Goal: Information Seeking & Learning: Learn about a topic

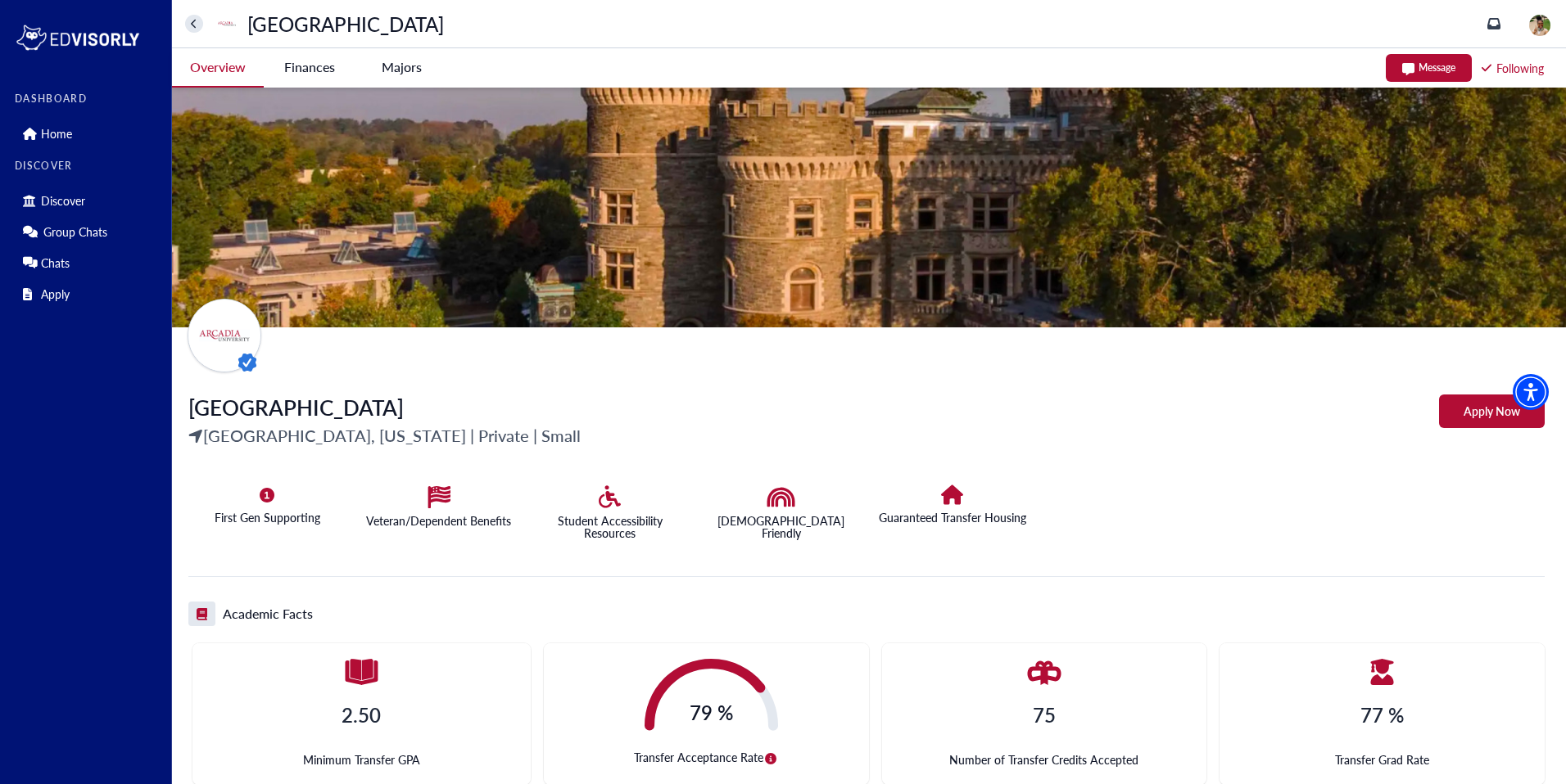
click at [300, 62] on University-tag "Finances" at bounding box center [309, 67] width 92 height 37
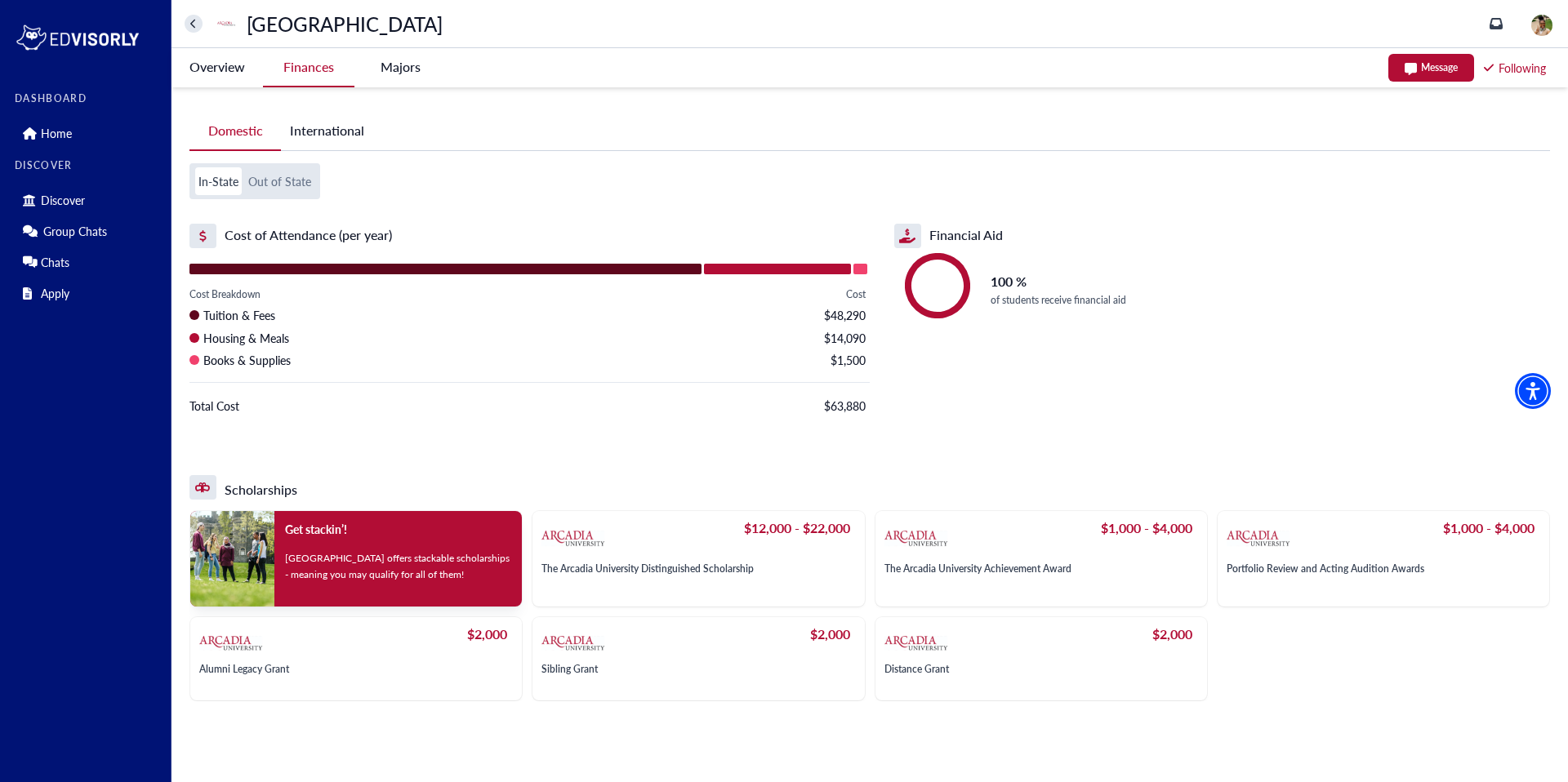
click at [410, 65] on -tag "Majors" at bounding box center [400, 66] width 91 height 37
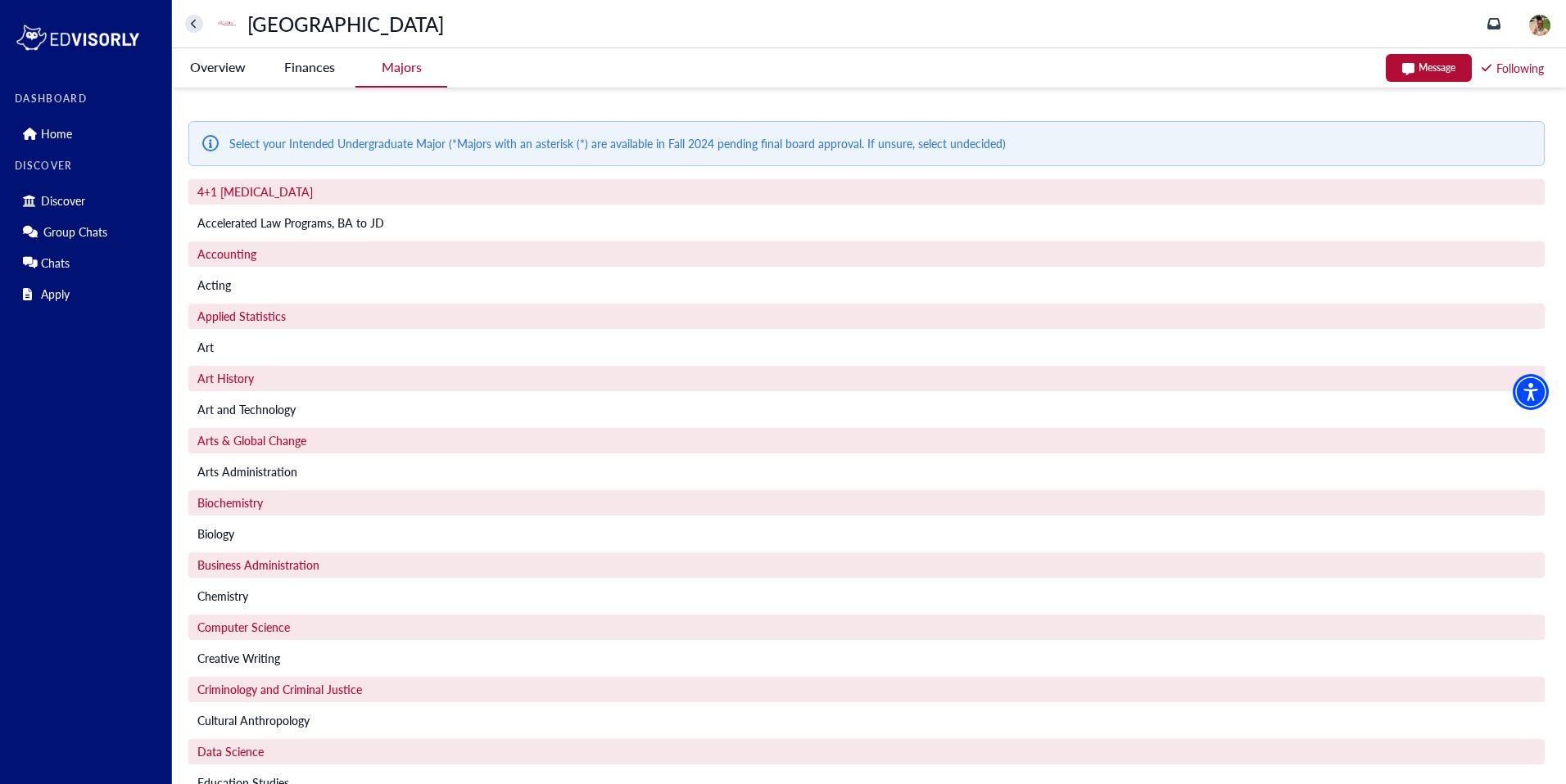
click at [229, 67] on University-tag "Overview" at bounding box center [218, 67] width 92 height 37
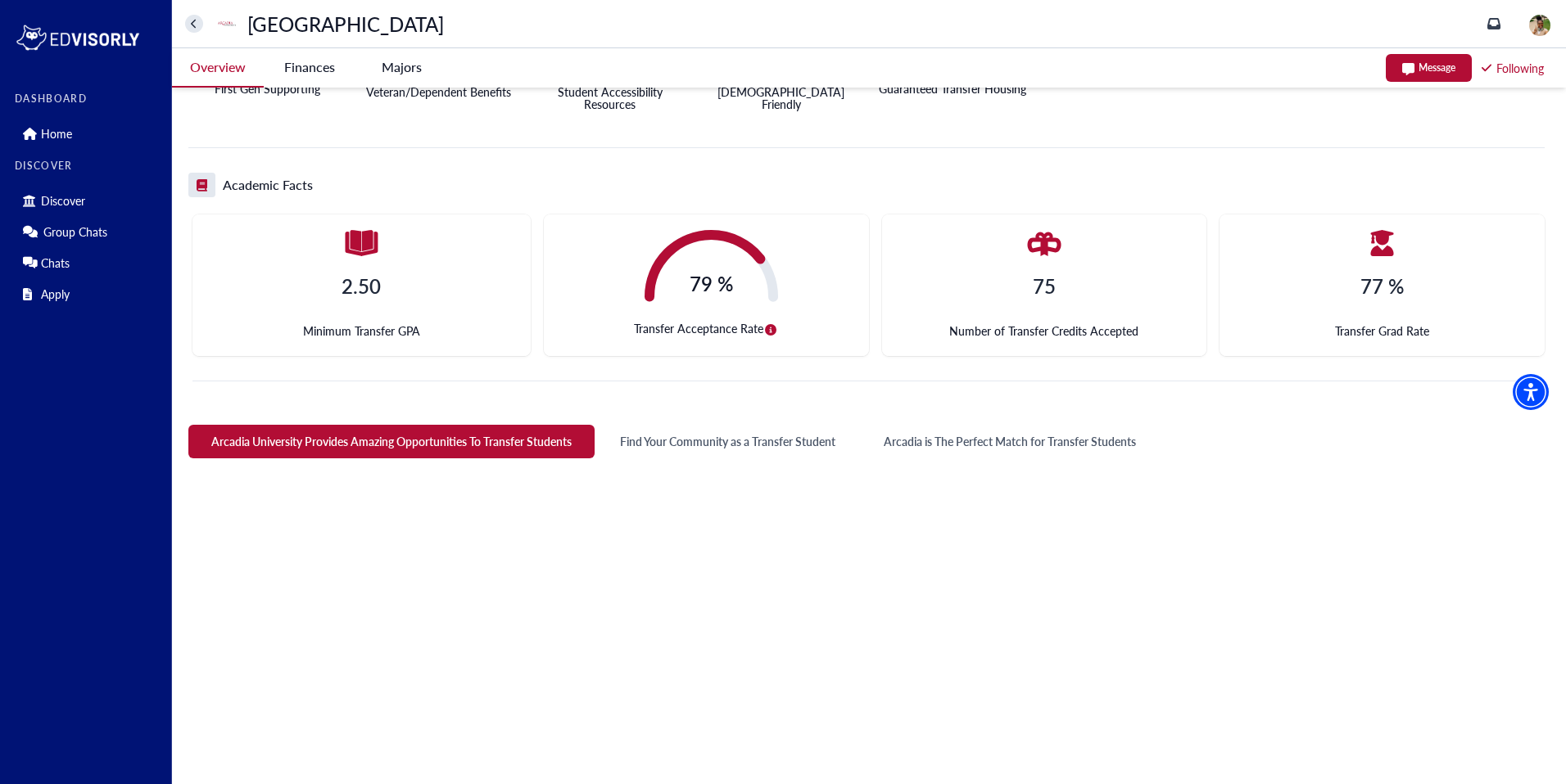
scroll to position [428, 0]
click at [312, 67] on University-tag "Finances" at bounding box center [309, 67] width 92 height 37
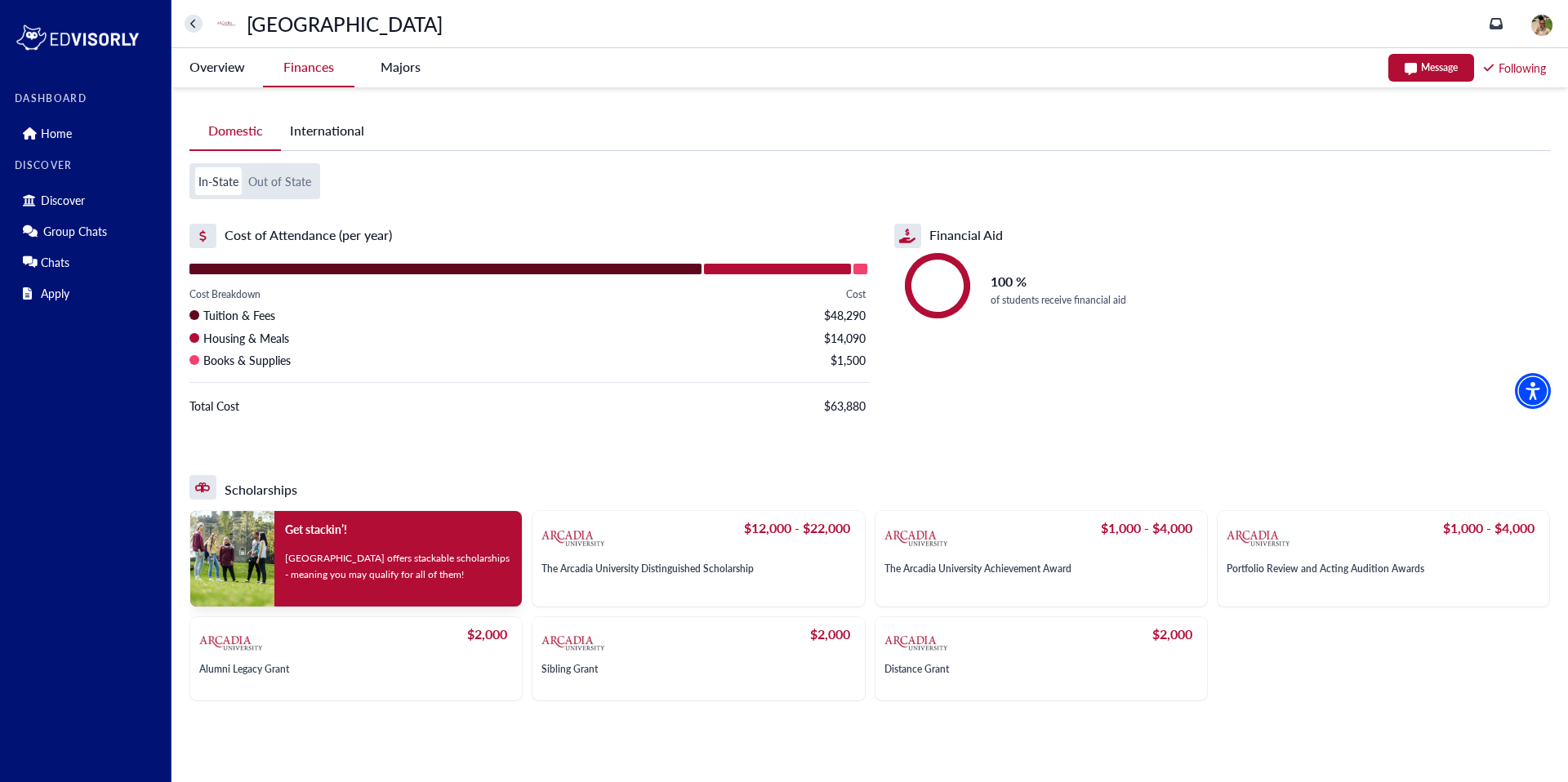
click at [265, 180] on button "Out of State" at bounding box center [280, 180] width 70 height 27
click at [327, 125] on button "International" at bounding box center [327, 130] width 92 height 37
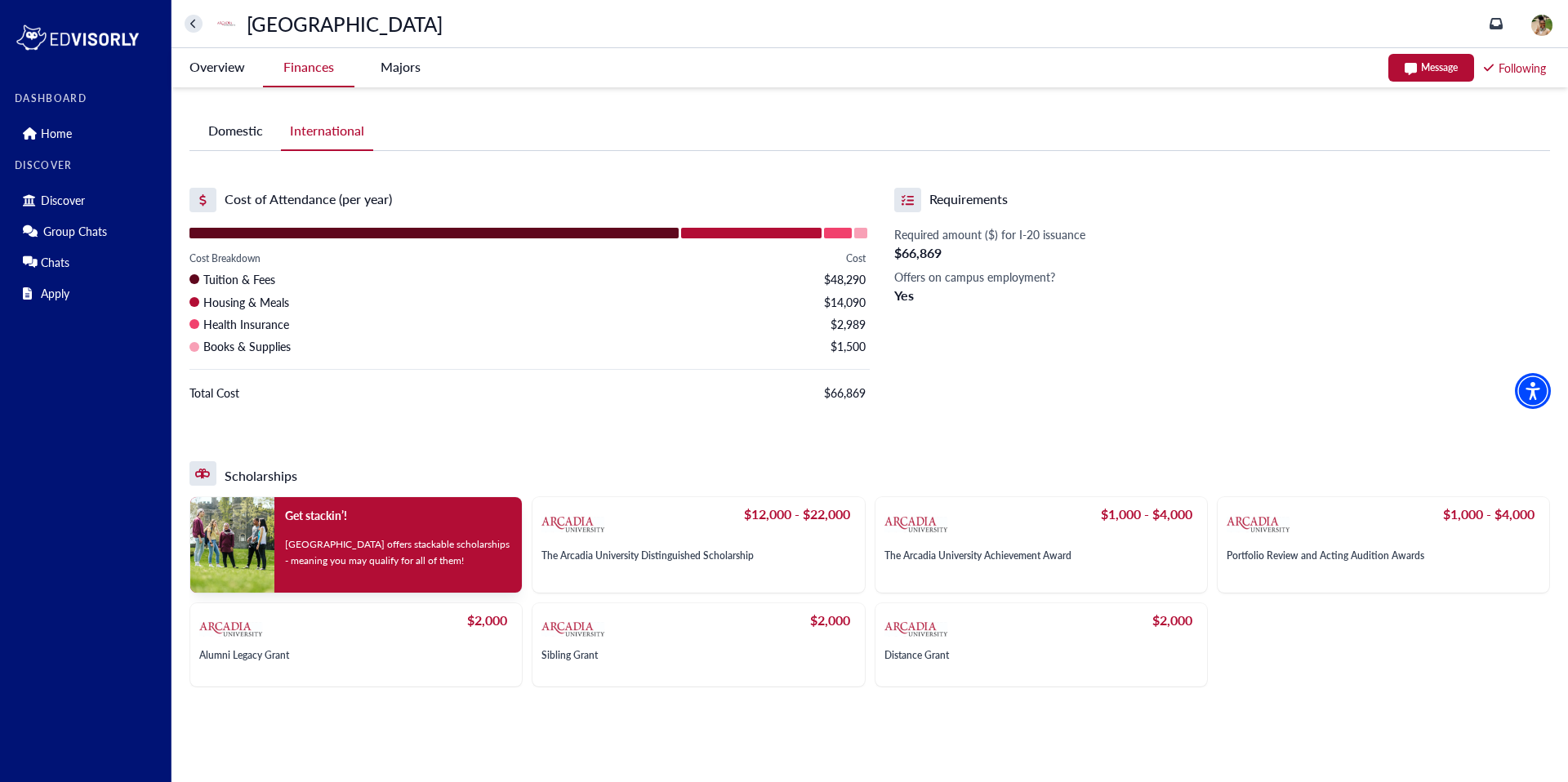
click at [243, 128] on button "Domestic" at bounding box center [235, 130] width 91 height 37
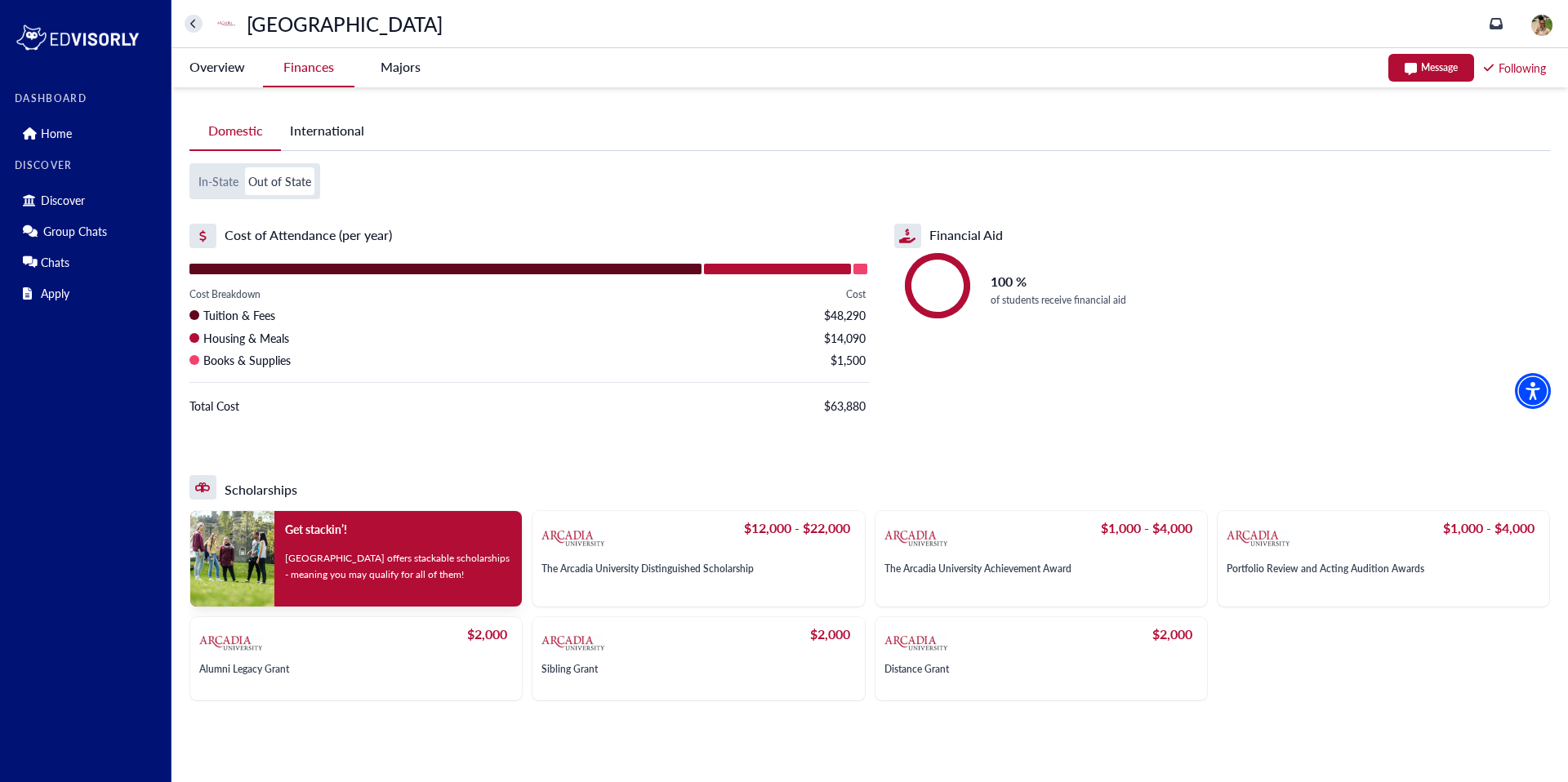
click at [407, 63] on -tag "Majors" at bounding box center [400, 66] width 91 height 37
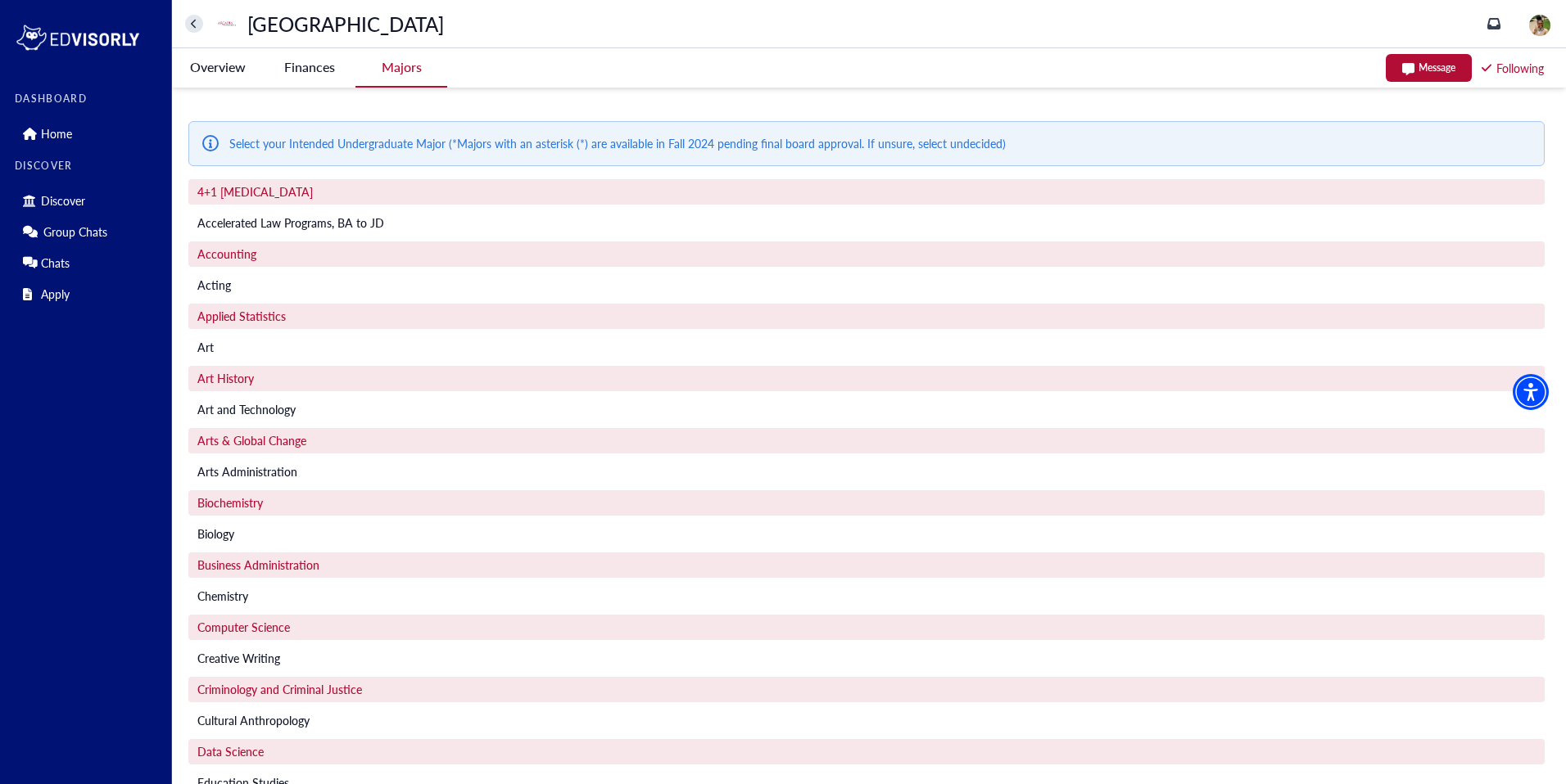
click at [237, 67] on University-tag "Overview" at bounding box center [218, 67] width 92 height 37
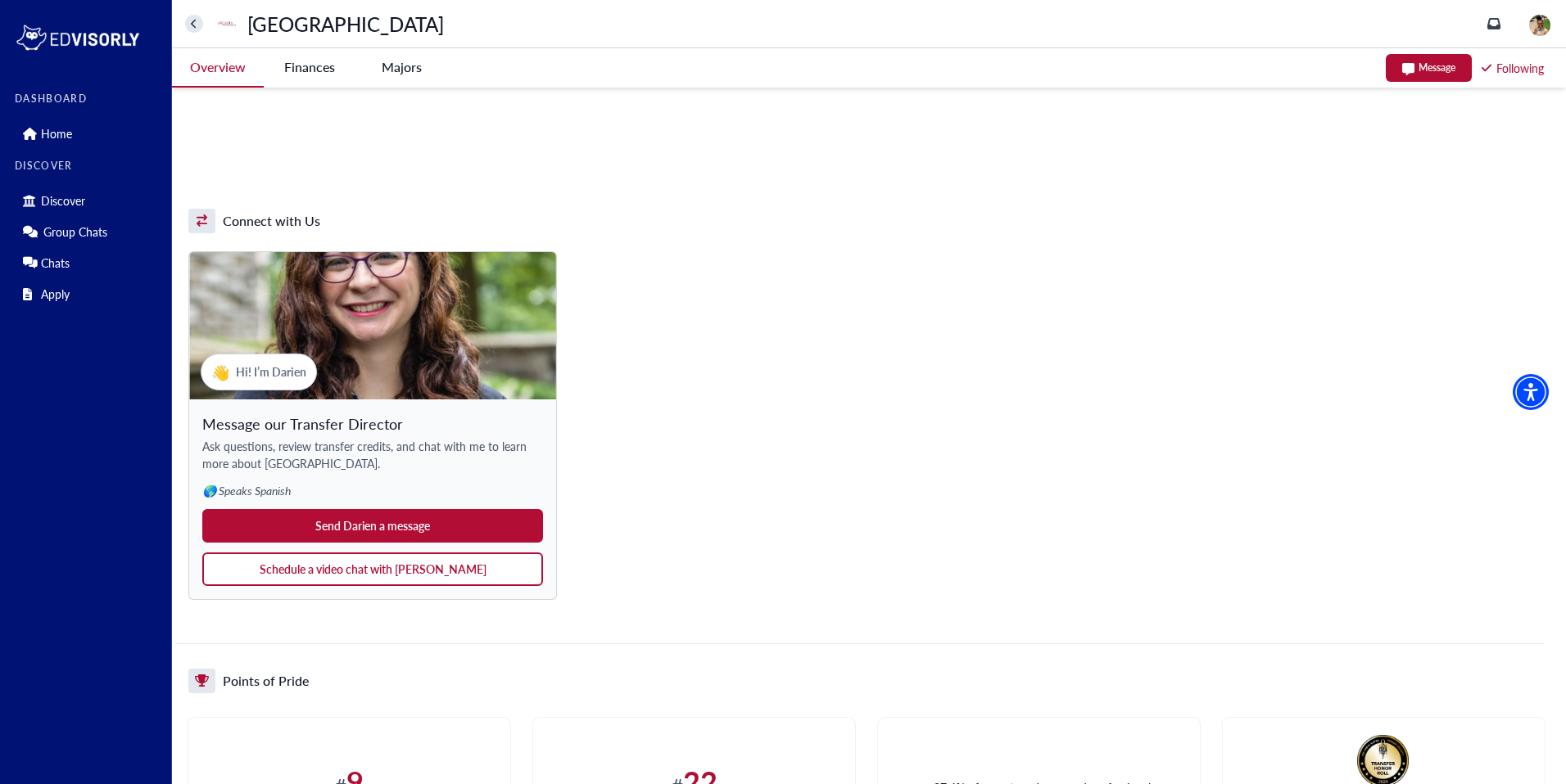
scroll to position [1112, 0]
